Goal: Information Seeking & Learning: Learn about a topic

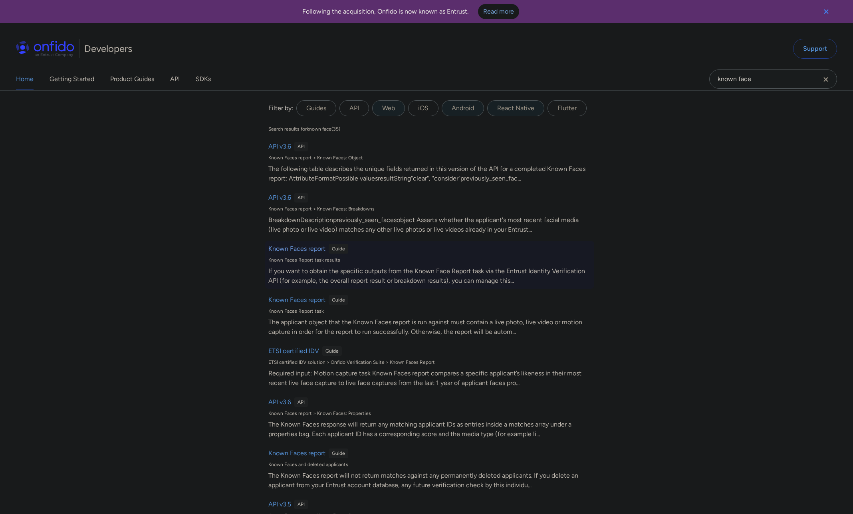
click at [282, 250] on h6 "Known Faces report" at bounding box center [296, 249] width 57 height 10
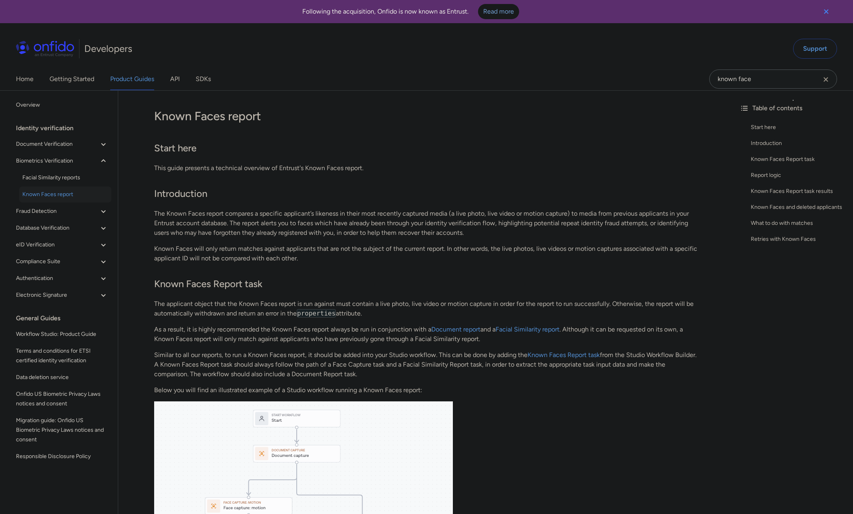
scroll to position [1157, 0]
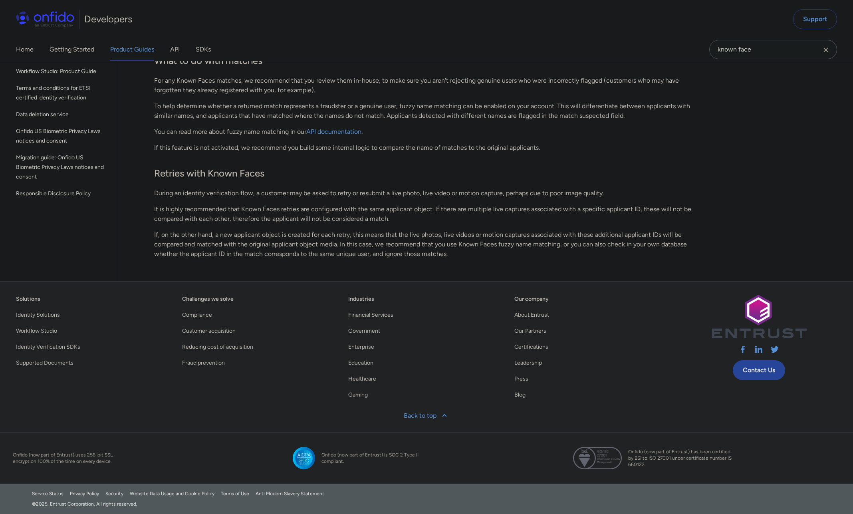
click at [597, 230] on p "If, on the other hand, a new applicant object is created for each retry, this m…" at bounding box center [425, 244] width 543 height 29
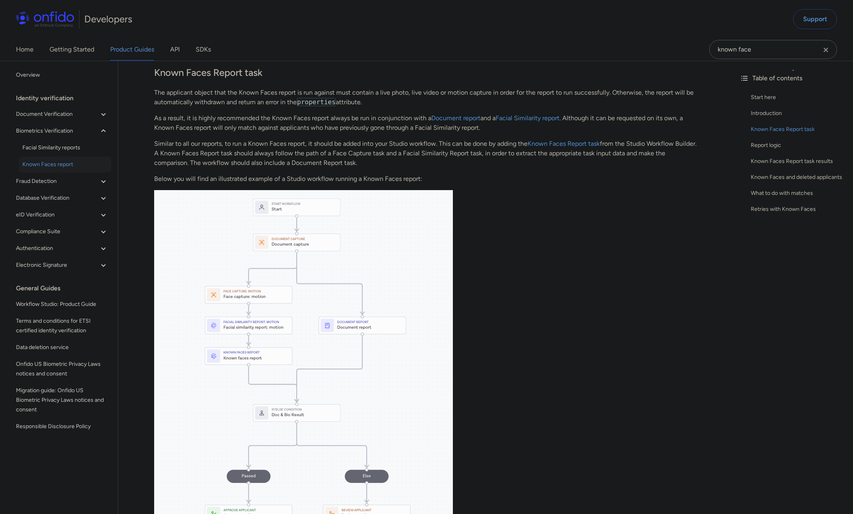
scroll to position [0, 0]
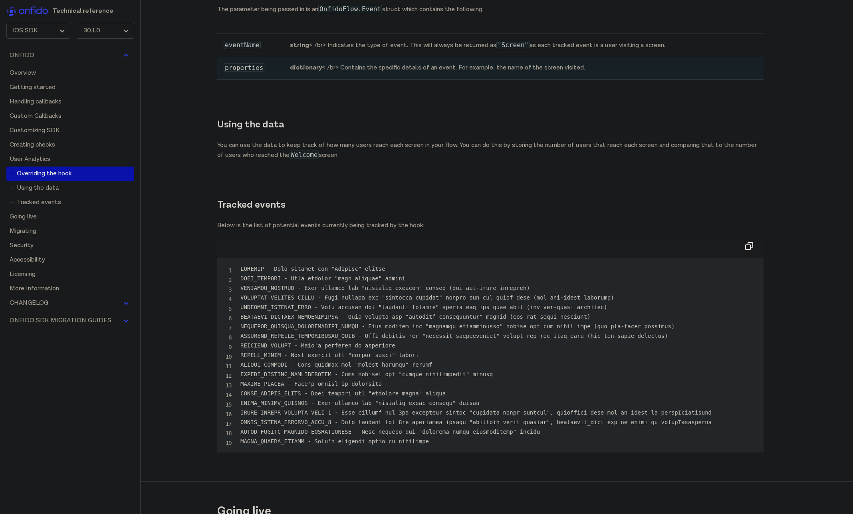
scroll to position [16168, 0]
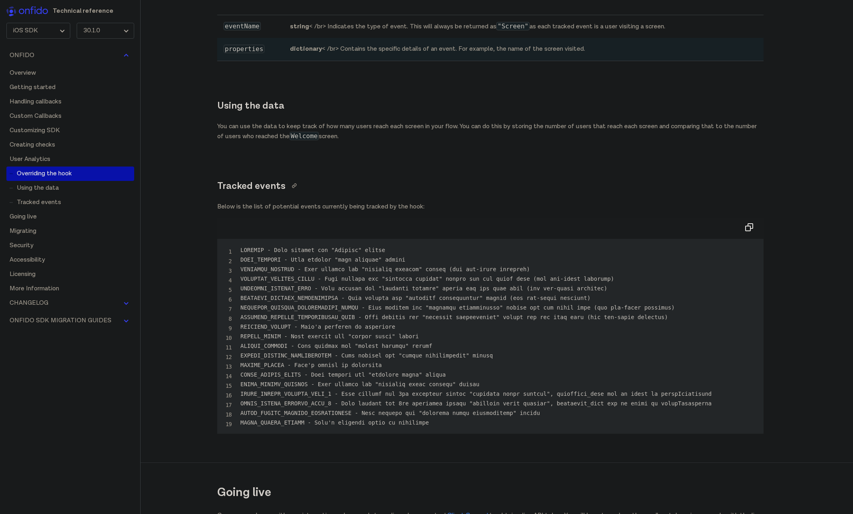
click at [288, 192] on link "tracked events permalink" at bounding box center [292, 186] width 12 height 13
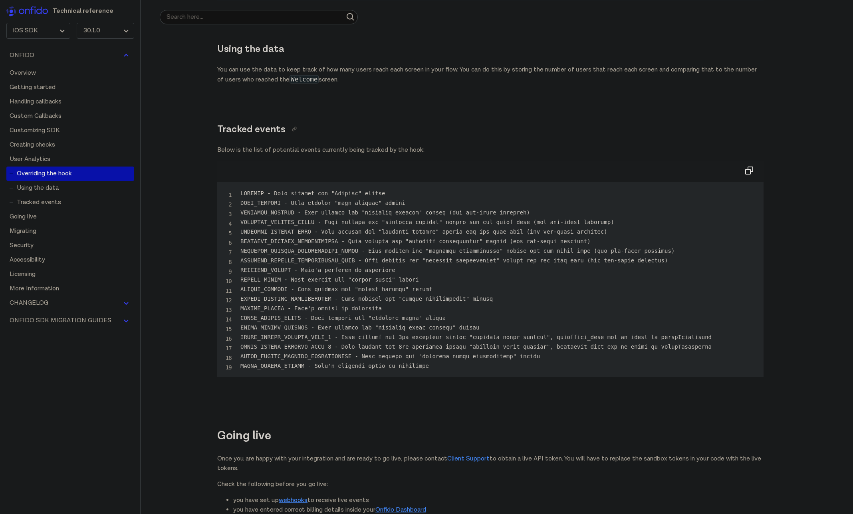
scroll to position [16227, 0]
click at [292, 50] on icon "using the data permalink" at bounding box center [293, 47] width 6 height 6
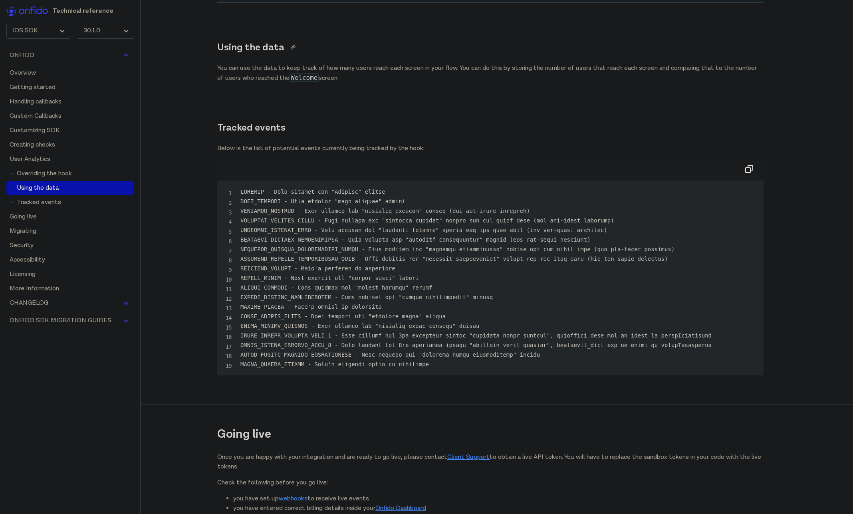
scroll to position [16409, 0]
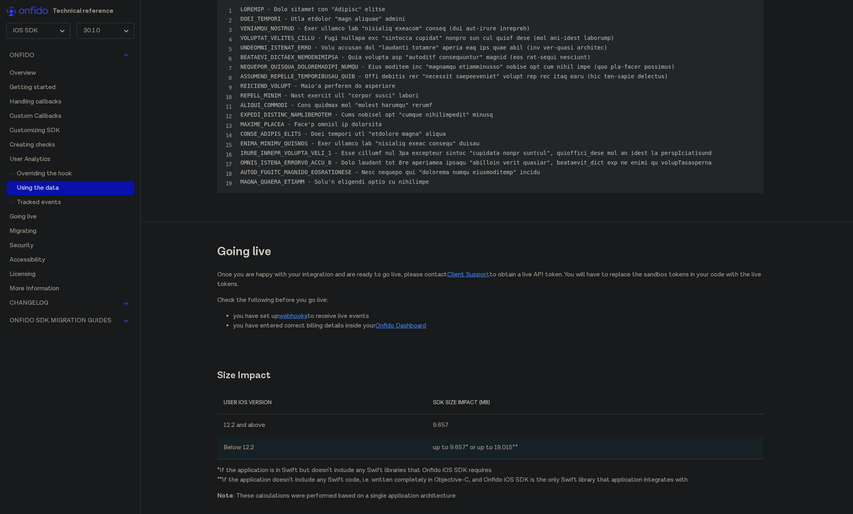
click at [283, 63] on div "Tracked events Below is the list of potential events currently being tracked by…" at bounding box center [490, 53] width 546 height 292
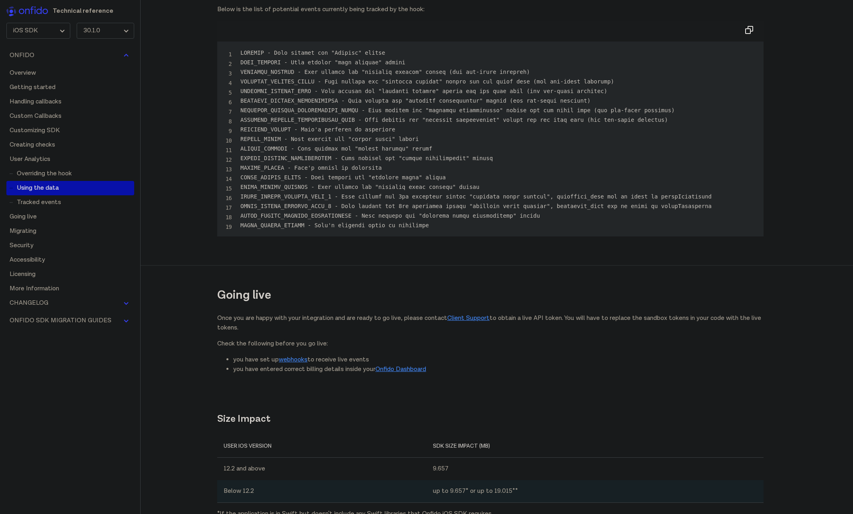
scroll to position [16367, 0]
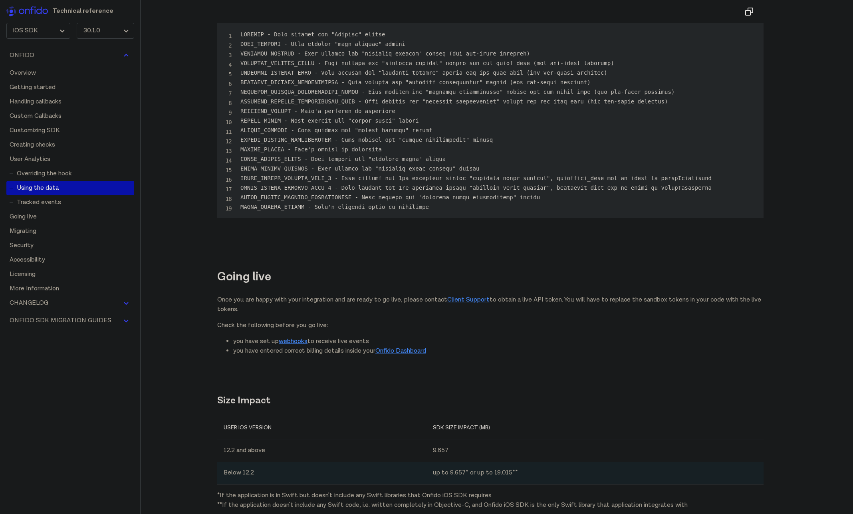
scroll to position [16380, 0]
